Goal: Task Accomplishment & Management: Use online tool/utility

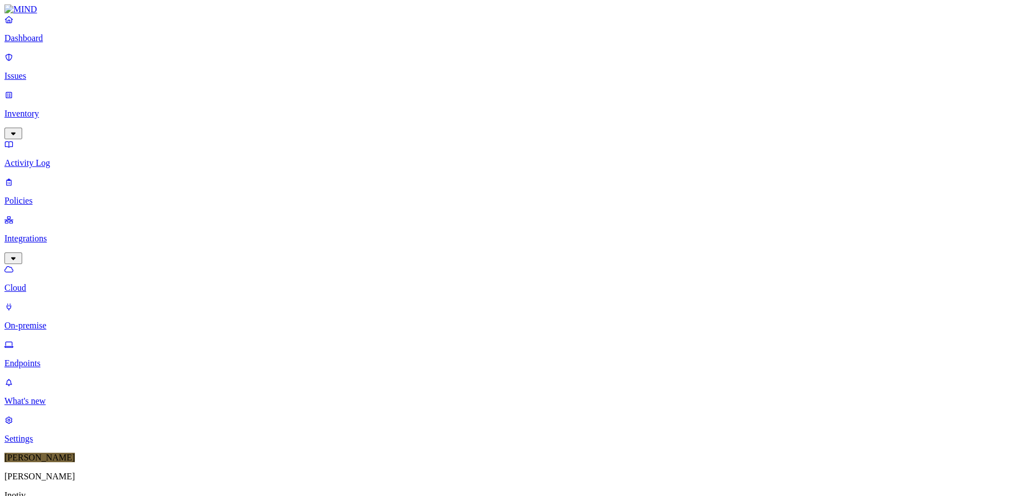
click at [326, 65] on div "Online" at bounding box center [326, 75] width 0 height 20
click at [326, 67] on div "Online" at bounding box center [326, 77] width 0 height 20
